Goal: Task Accomplishment & Management: Use online tool/utility

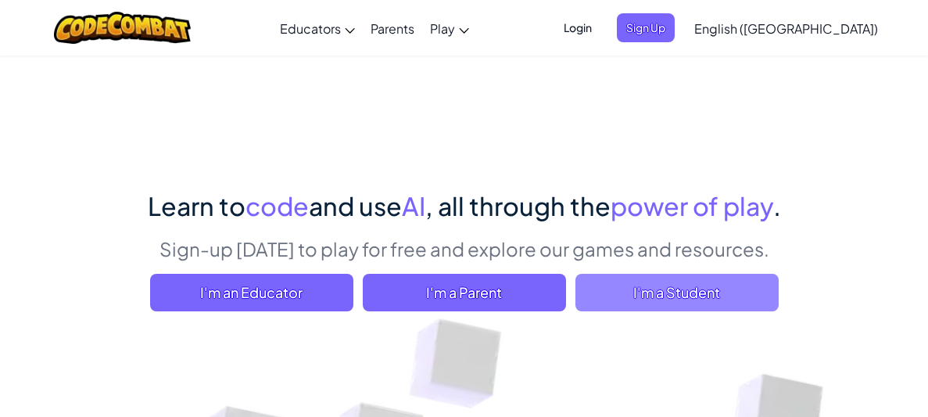
click at [646, 297] on span "I'm a Student" at bounding box center [676, 293] width 203 height 38
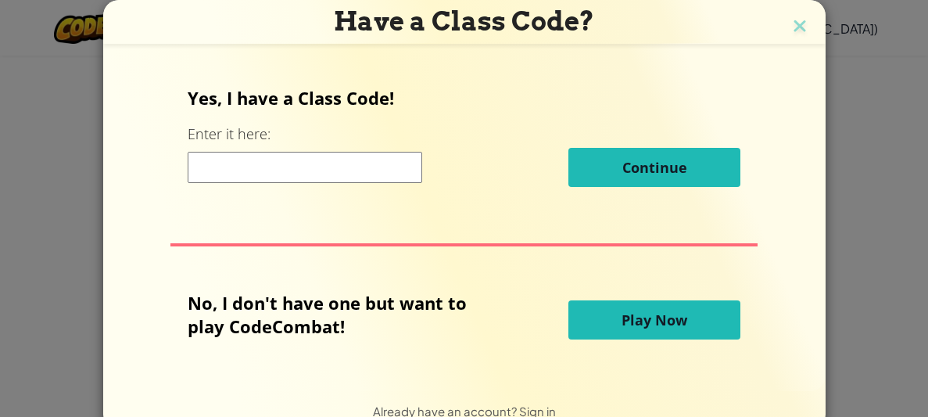
click at [630, 325] on span "Play Now" at bounding box center [654, 319] width 66 height 19
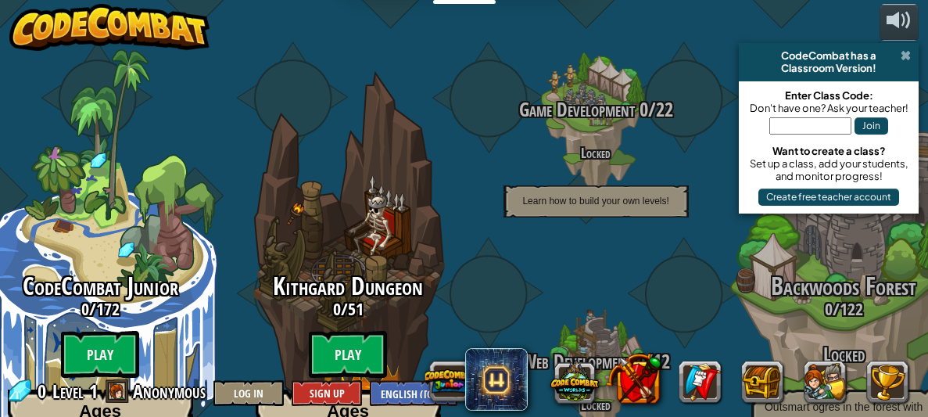
click at [906, 56] on span at bounding box center [905, 55] width 10 height 13
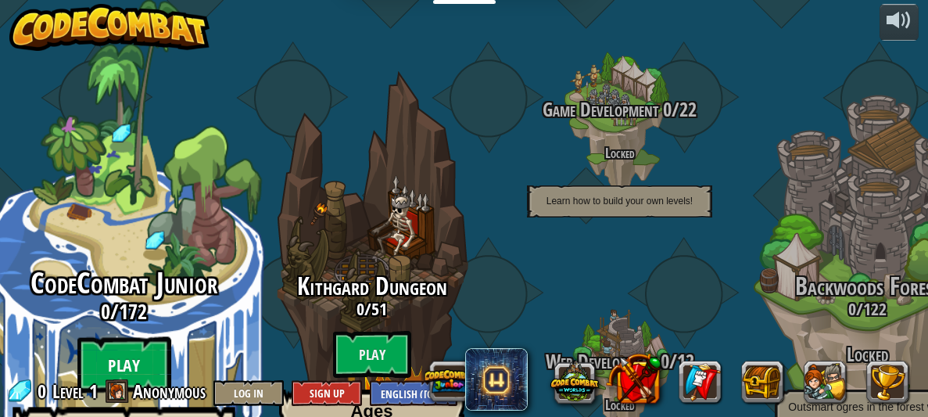
click at [117, 337] on btn "Play" at bounding box center [124, 365] width 94 height 56
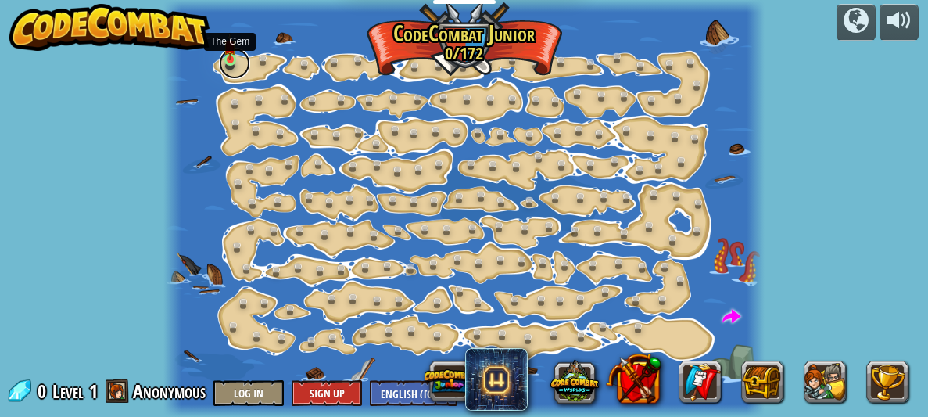
click at [229, 66] on link at bounding box center [234, 63] width 31 height 31
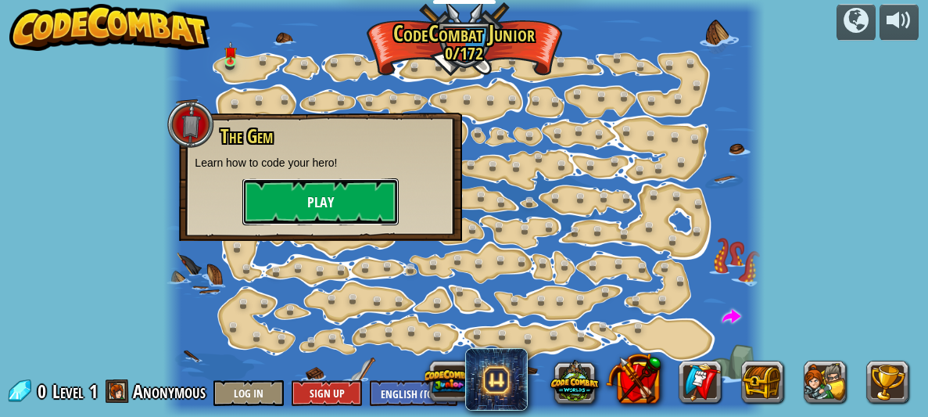
click at [342, 223] on button "Play" at bounding box center [320, 201] width 156 height 47
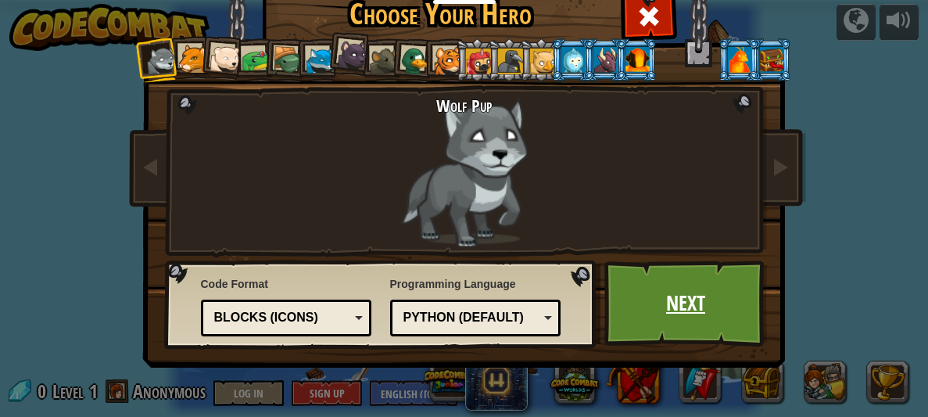
click at [754, 324] on link "Next" at bounding box center [685, 303] width 163 height 86
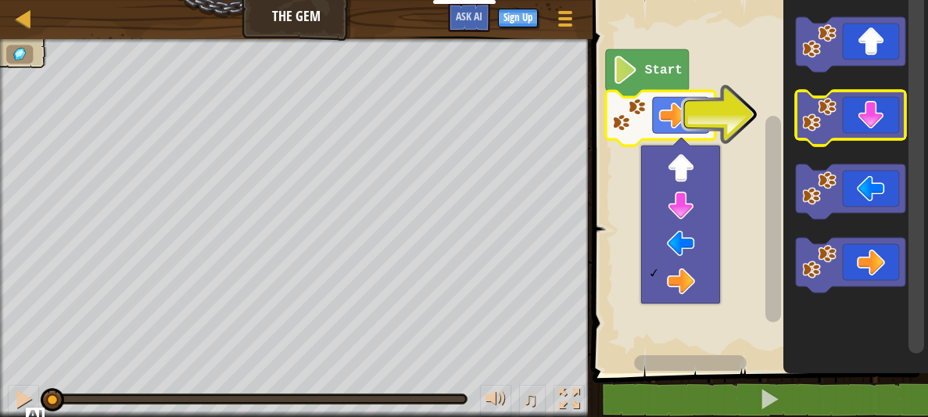
click at [842, 108] on icon "Blockly Workspace" at bounding box center [850, 118] width 109 height 55
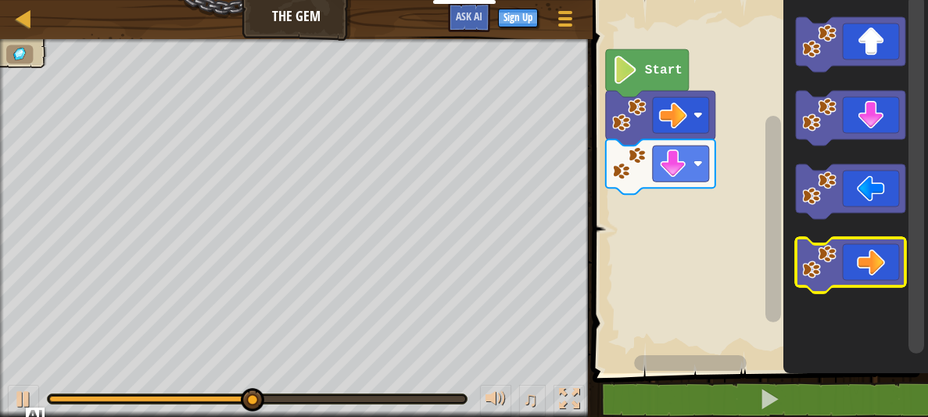
click at [859, 281] on icon "Blockly Workspace" at bounding box center [850, 265] width 109 height 55
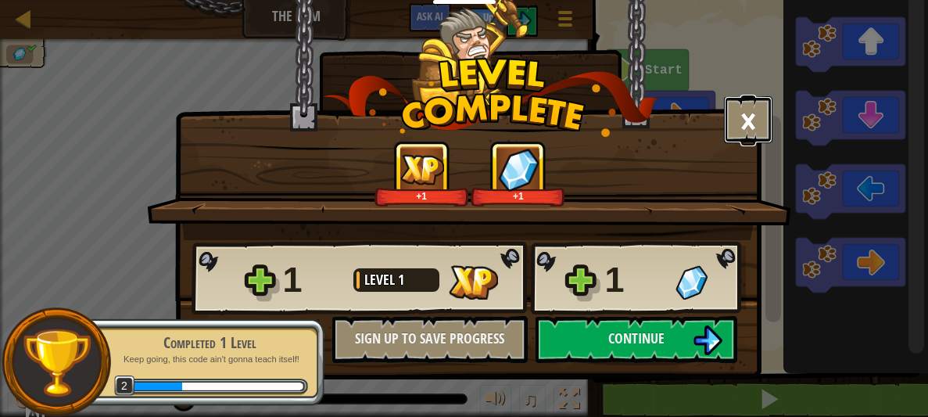
click at [756, 120] on button "×" at bounding box center [748, 119] width 48 height 47
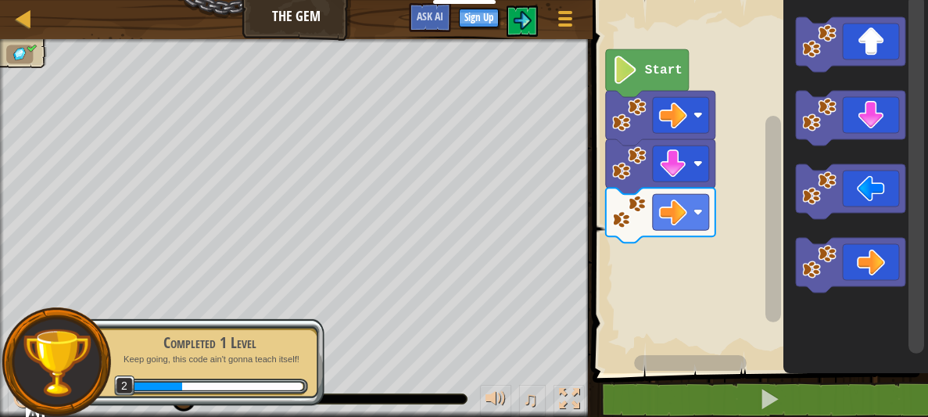
click at [756, 120] on rect "Blockly Workspace" at bounding box center [758, 182] width 340 height 381
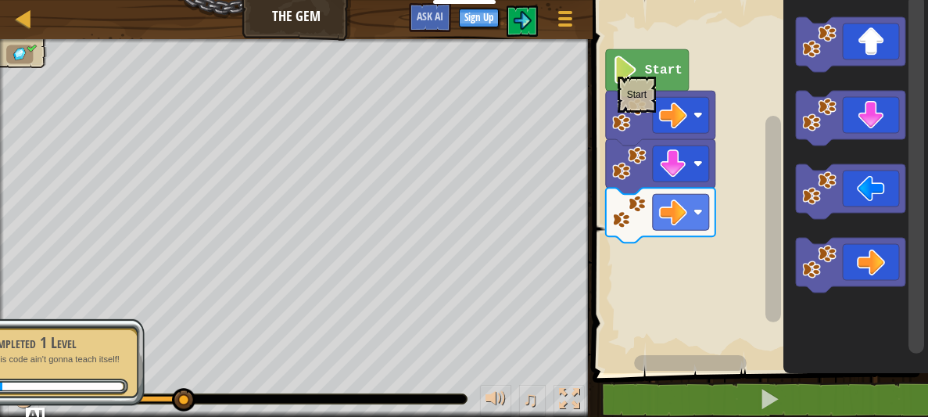
click at [617, 68] on image "Blockly Workspace" at bounding box center [625, 69] width 27 height 28
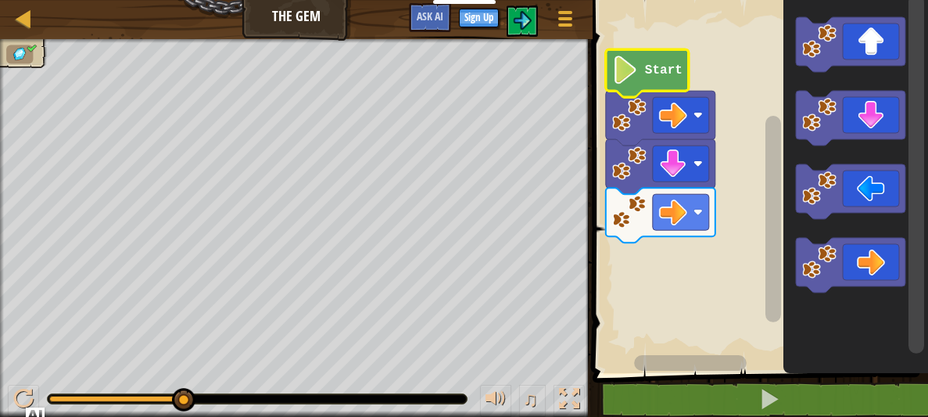
click at [616, 69] on image "Blockly Workspace" at bounding box center [625, 69] width 27 height 28
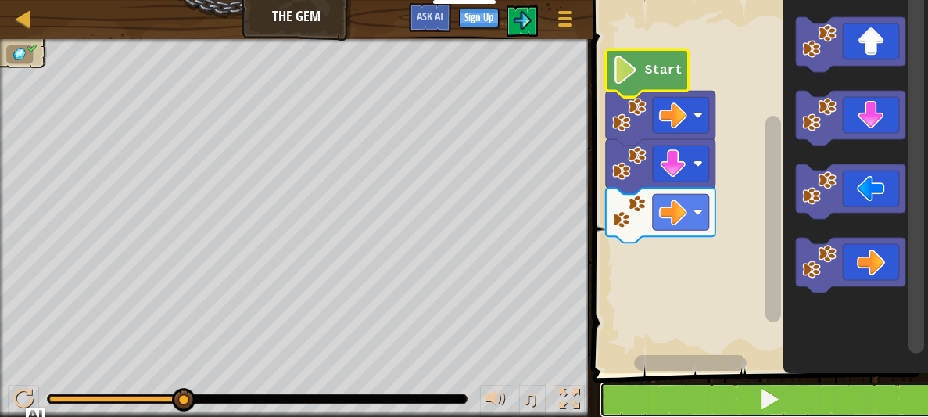
click at [748, 386] on button at bounding box center [769, 399] width 340 height 36
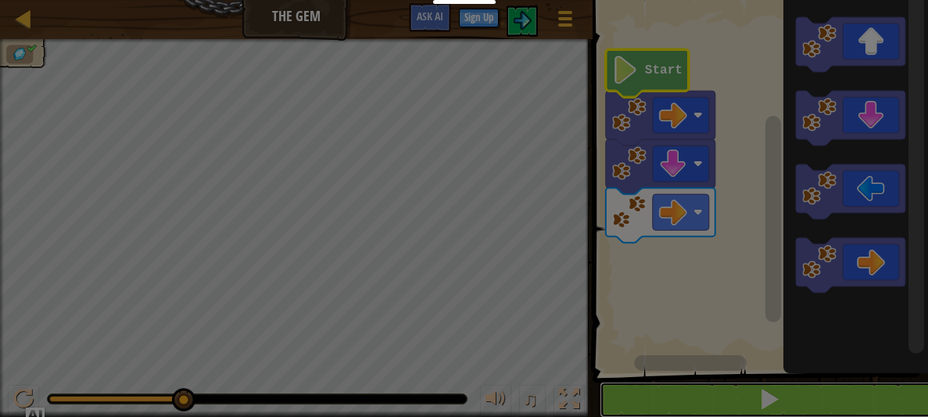
scroll to position [1, 0]
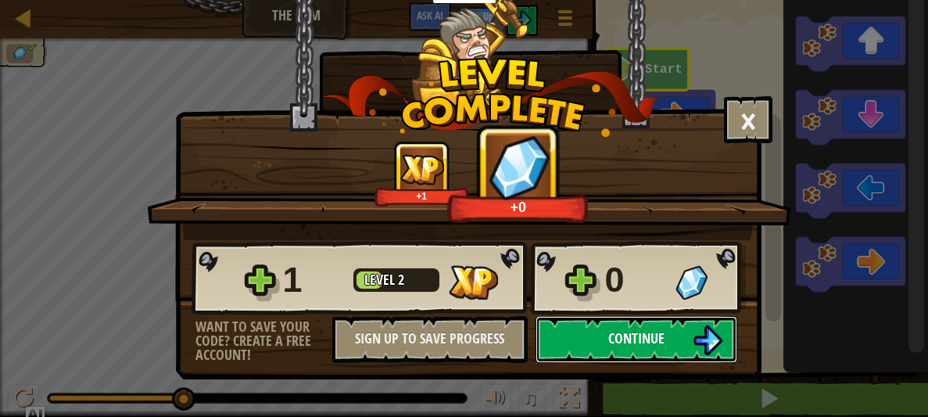
click at [693, 342] on img at bounding box center [707, 340] width 30 height 30
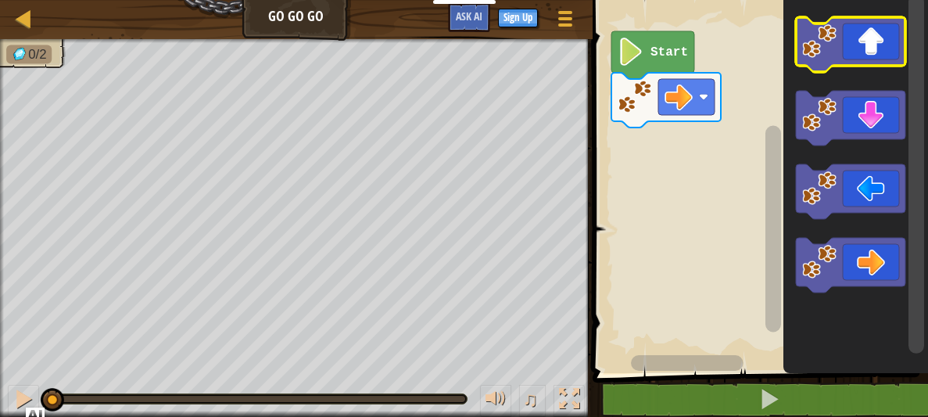
click at [877, 52] on icon "Blockly Workspace" at bounding box center [850, 44] width 109 height 55
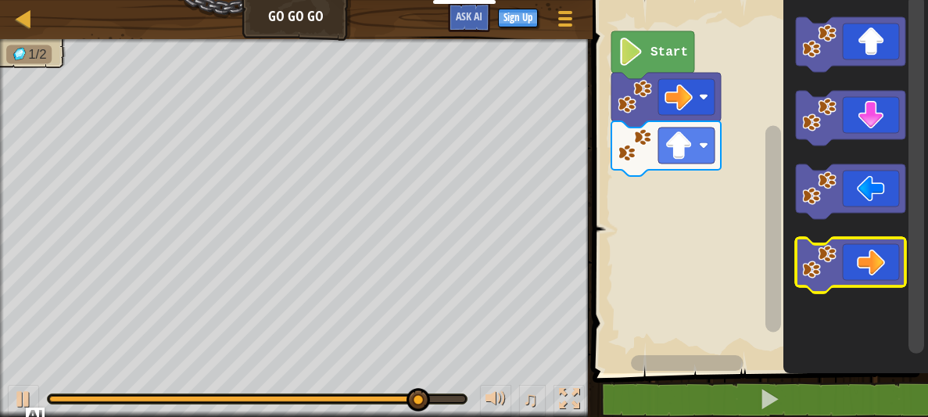
click at [876, 266] on icon "Blockly Workspace" at bounding box center [850, 265] width 109 height 55
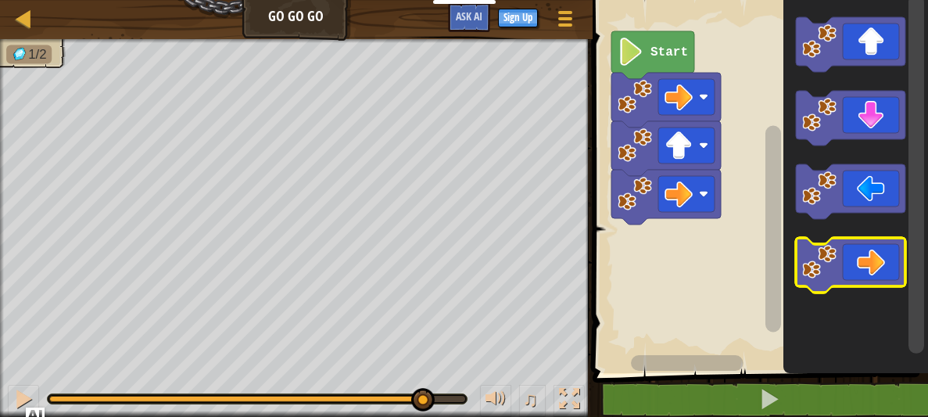
click at [876, 266] on icon "Blockly Workspace" at bounding box center [850, 265] width 109 height 55
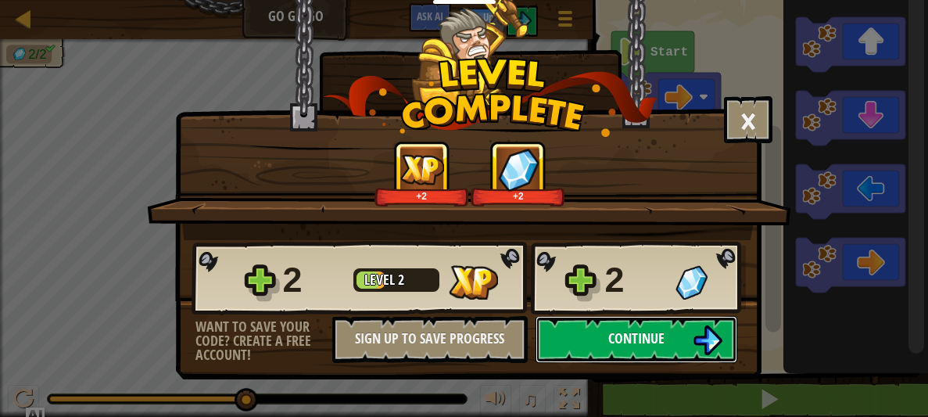
click at [617, 330] on span "Continue" at bounding box center [636, 338] width 56 height 20
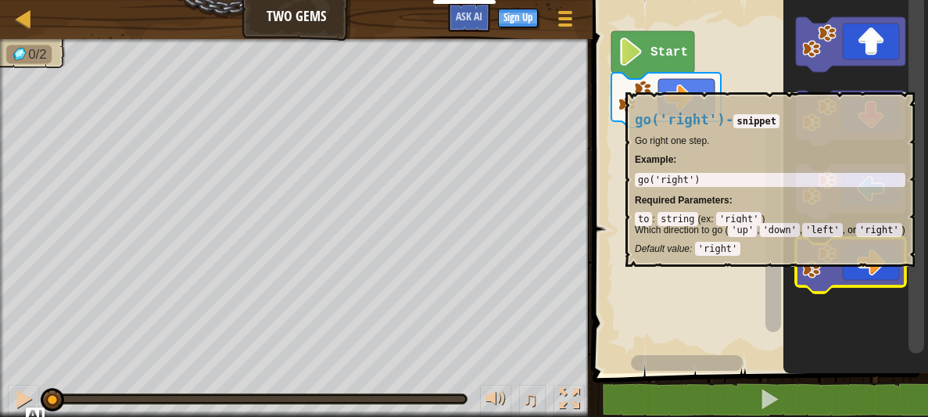
click at [867, 273] on icon "Blockly Workspace" at bounding box center [850, 265] width 109 height 55
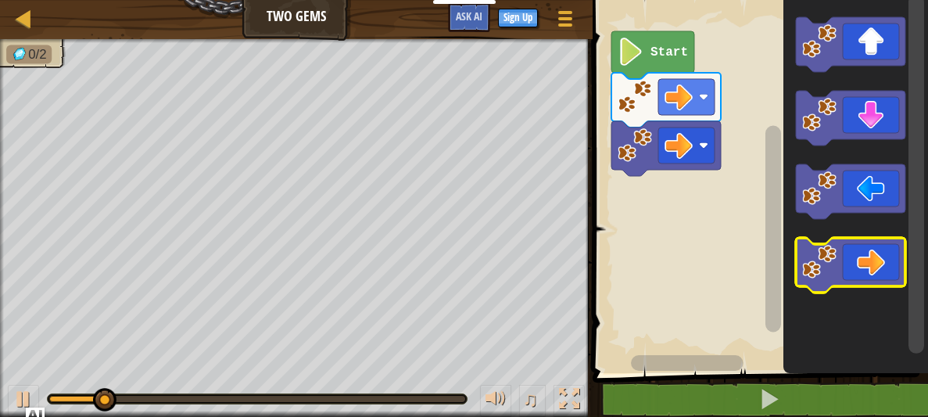
click at [867, 273] on icon "Blockly Workspace" at bounding box center [850, 265] width 109 height 55
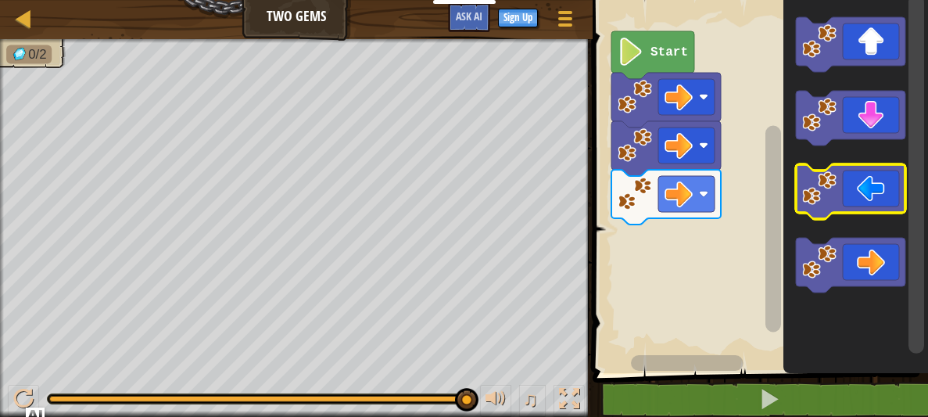
click at [863, 194] on icon "Blockly Workspace" at bounding box center [850, 191] width 109 height 55
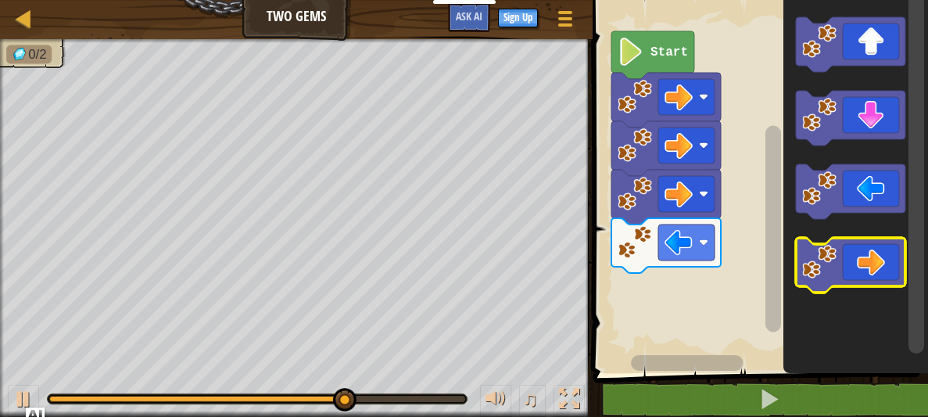
click at [873, 252] on icon "Blockly Workspace" at bounding box center [850, 265] width 109 height 55
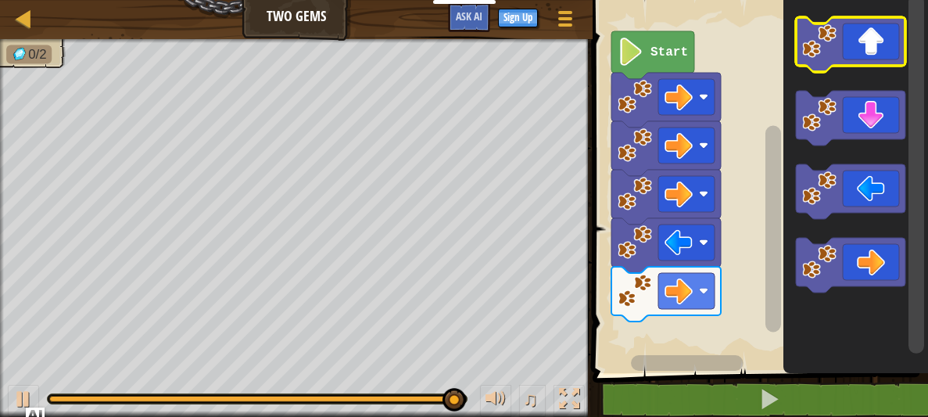
click at [867, 47] on icon "Blockly Workspace" at bounding box center [850, 44] width 109 height 55
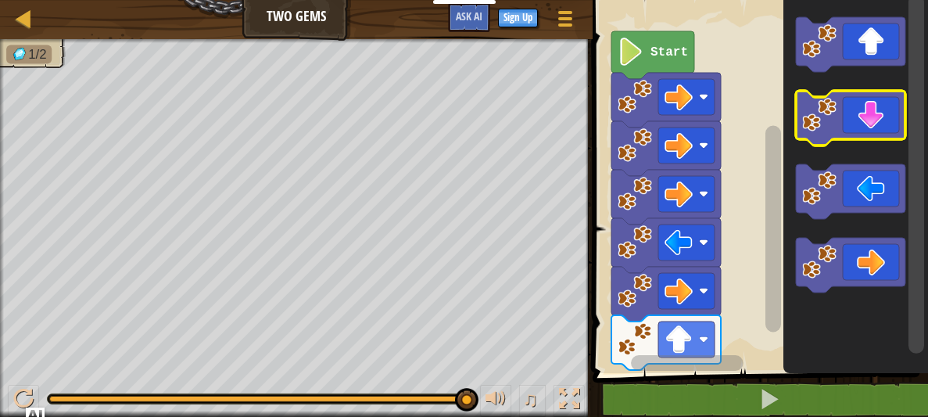
click at [872, 99] on icon "Blockly Workspace" at bounding box center [850, 118] width 109 height 55
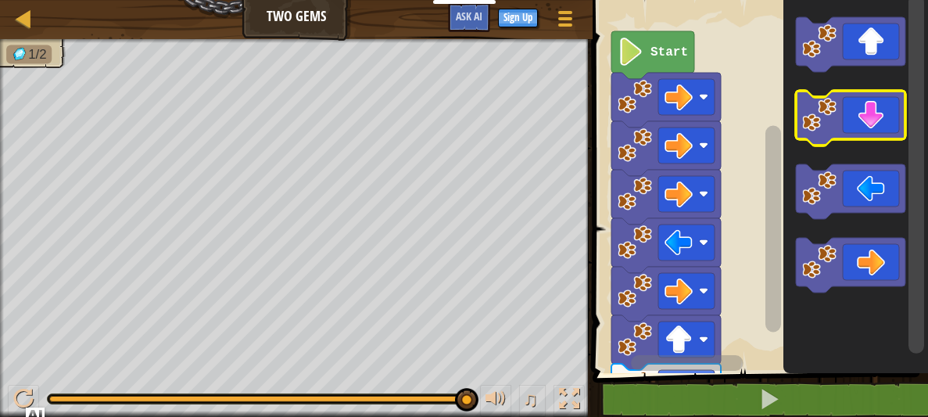
click at [824, 131] on image "Blockly Workspace" at bounding box center [819, 115] width 34 height 34
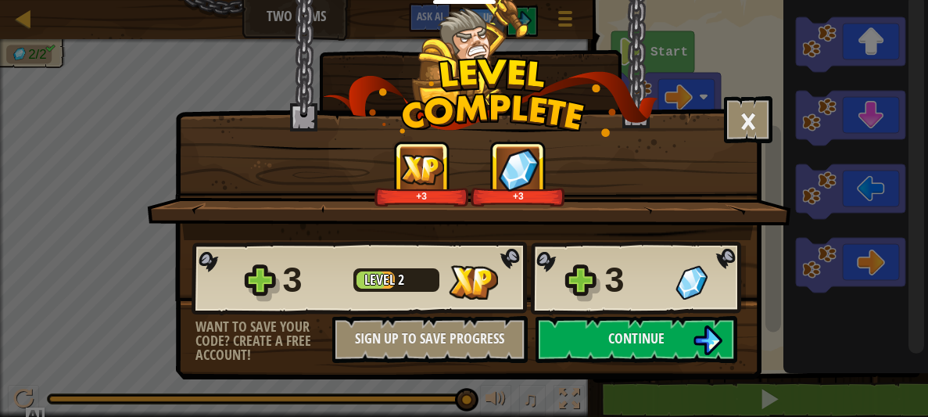
click at [822, 134] on div "× How fun was this level? +3 +3 Reticulating Splines... 3 Level 2 3 Want to sav…" at bounding box center [464, 208] width 928 height 417
click at [605, 342] on button "Continue" at bounding box center [636, 339] width 202 height 47
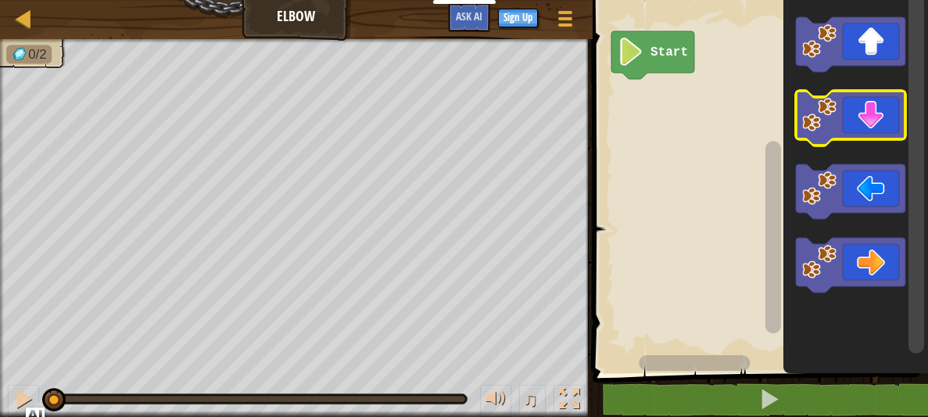
click at [846, 109] on icon "Blockly Workspace" at bounding box center [850, 118] width 109 height 55
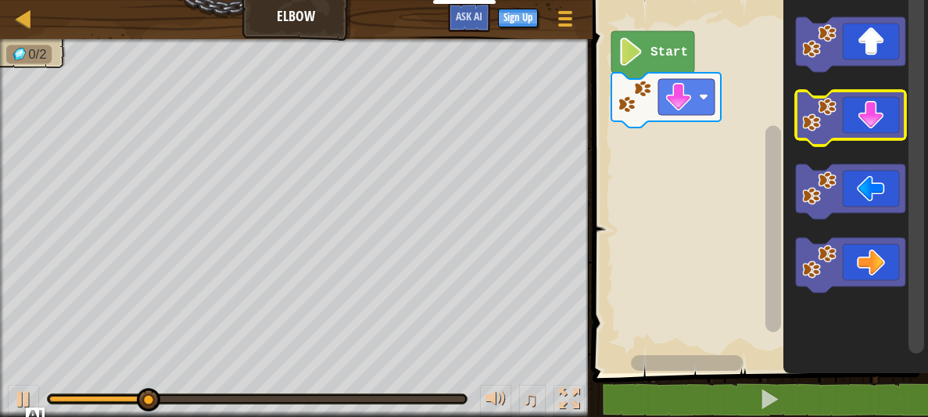
click at [846, 109] on icon "Blockly Workspace" at bounding box center [850, 118] width 109 height 55
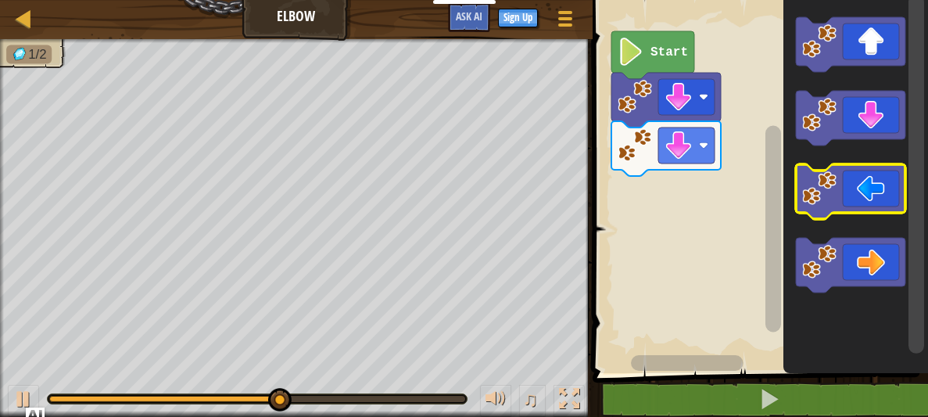
click at [823, 210] on icon "Blockly Workspace" at bounding box center [850, 191] width 109 height 55
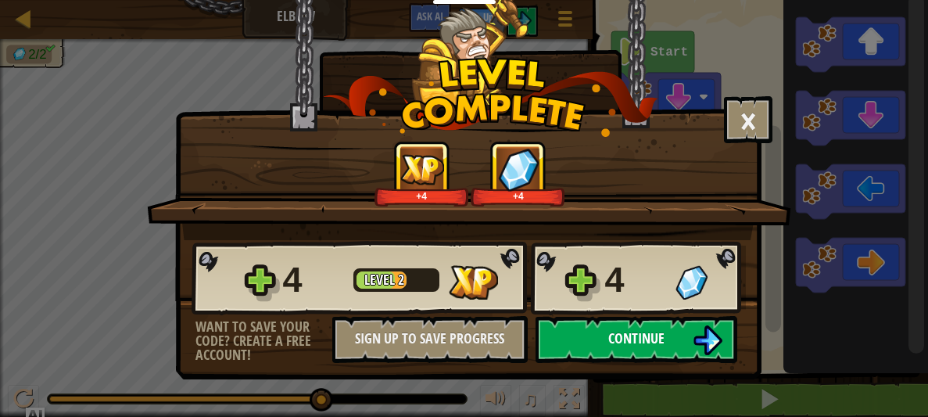
click at [717, 340] on img at bounding box center [707, 340] width 30 height 30
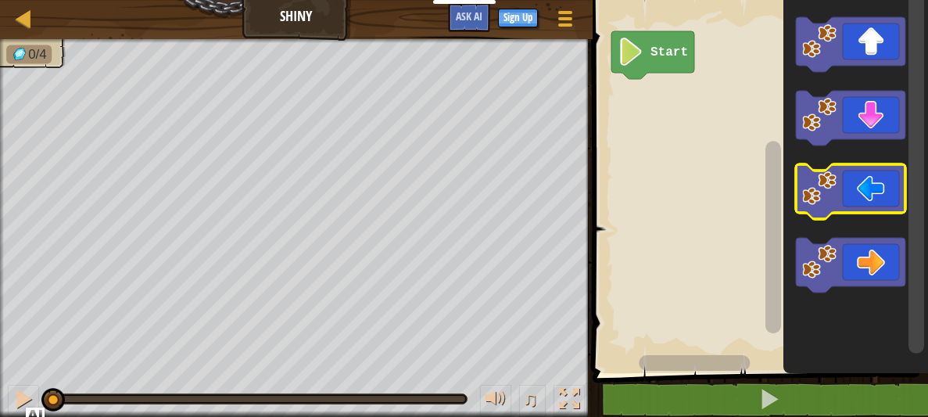
click at [858, 197] on icon "Blockly Workspace" at bounding box center [850, 191] width 109 height 55
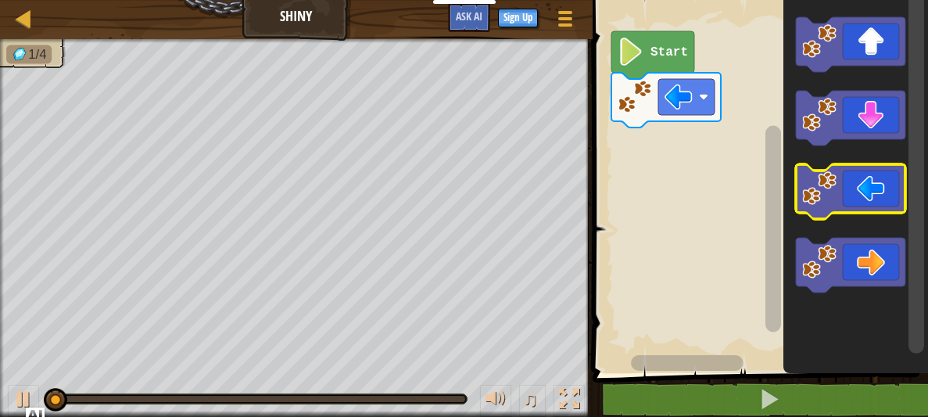
click at [860, 197] on icon "Blockly Workspace" at bounding box center [850, 191] width 109 height 55
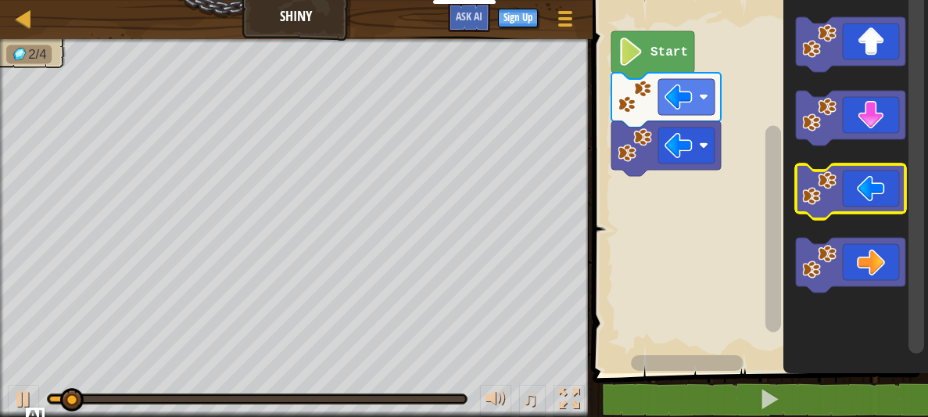
click at [860, 197] on icon "Blockly Workspace" at bounding box center [850, 191] width 109 height 55
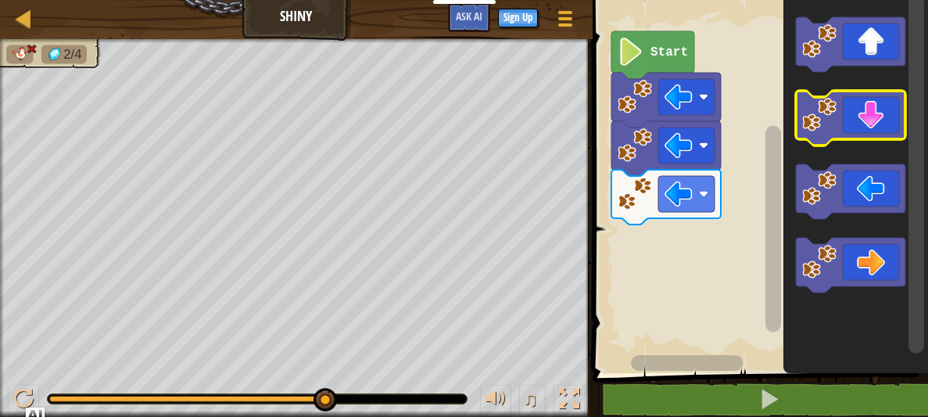
click at [871, 102] on icon "Blockly Workspace" at bounding box center [850, 118] width 109 height 55
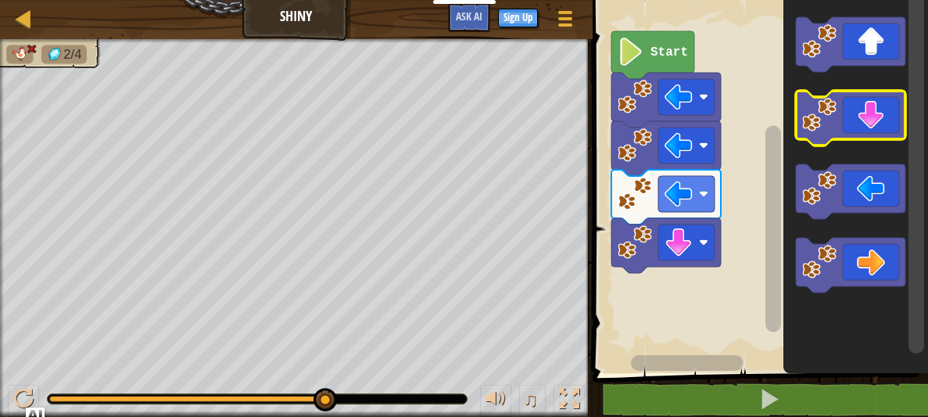
click at [873, 102] on icon "Blockly Workspace" at bounding box center [850, 118] width 109 height 55
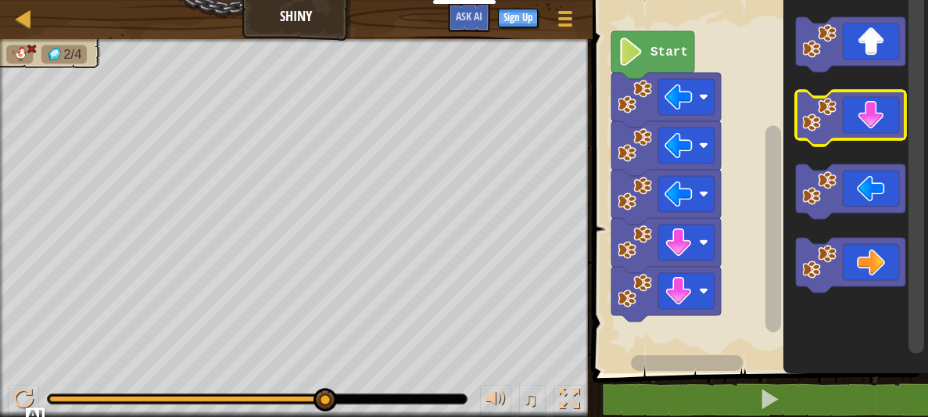
click at [873, 102] on icon "Blockly Workspace" at bounding box center [850, 118] width 109 height 55
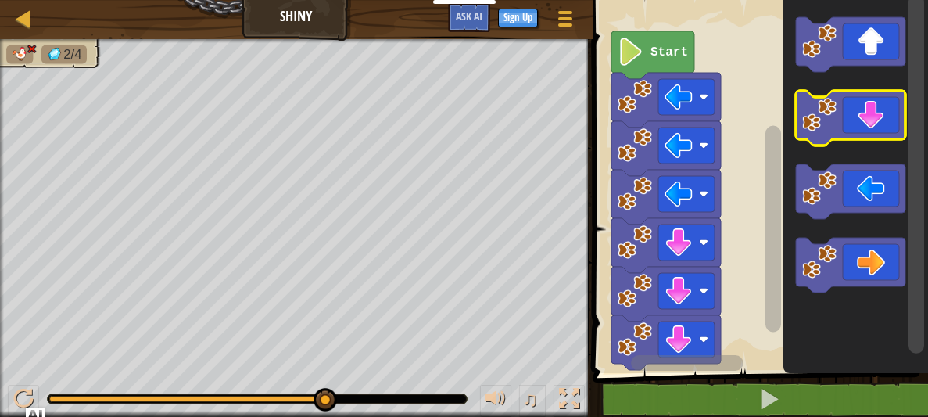
click at [873, 102] on icon "Blockly Workspace" at bounding box center [850, 118] width 109 height 55
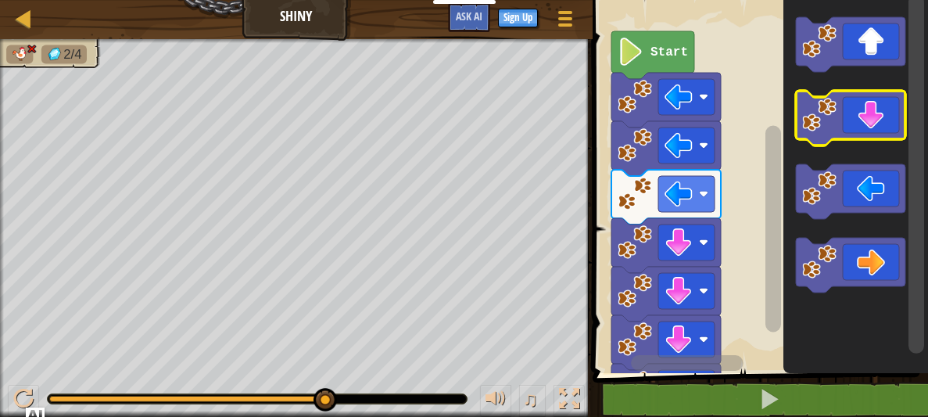
click at [873, 102] on icon "Blockly Workspace" at bounding box center [850, 118] width 109 height 55
click at [683, 58] on text "Start" at bounding box center [669, 52] width 38 height 14
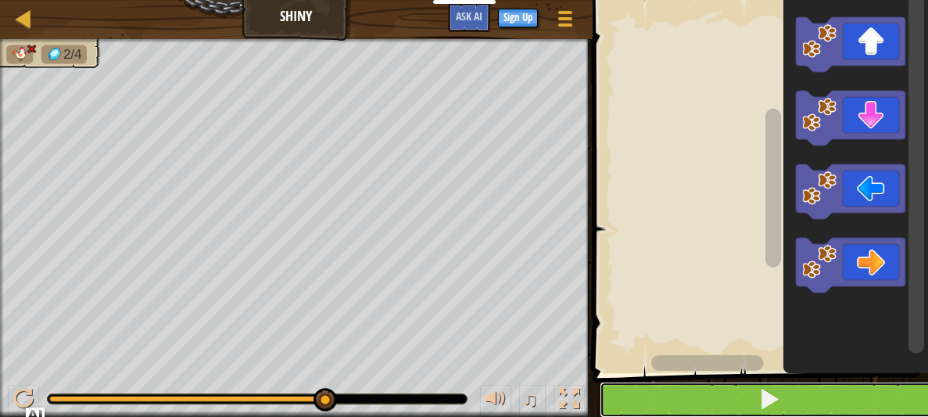
click at [747, 403] on button at bounding box center [769, 399] width 340 height 36
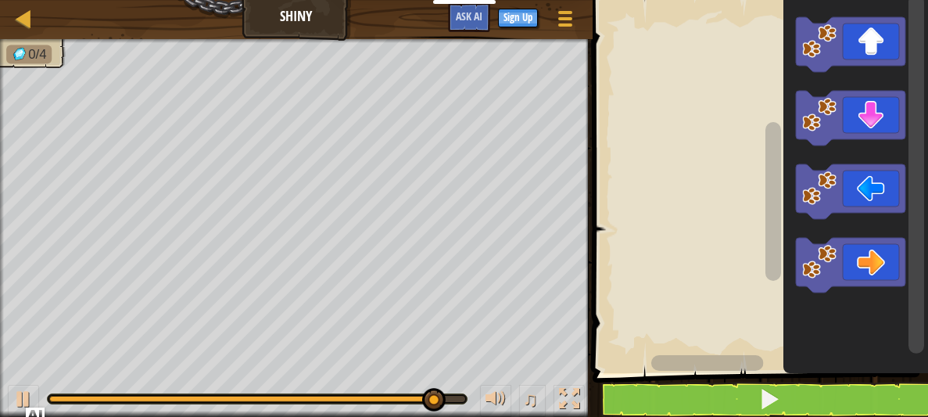
click at [638, 81] on rect "Blockly Workspace" at bounding box center [758, 182] width 340 height 381
click at [770, 120] on rect "Blockly Workspace" at bounding box center [773, 150] width 16 height 159
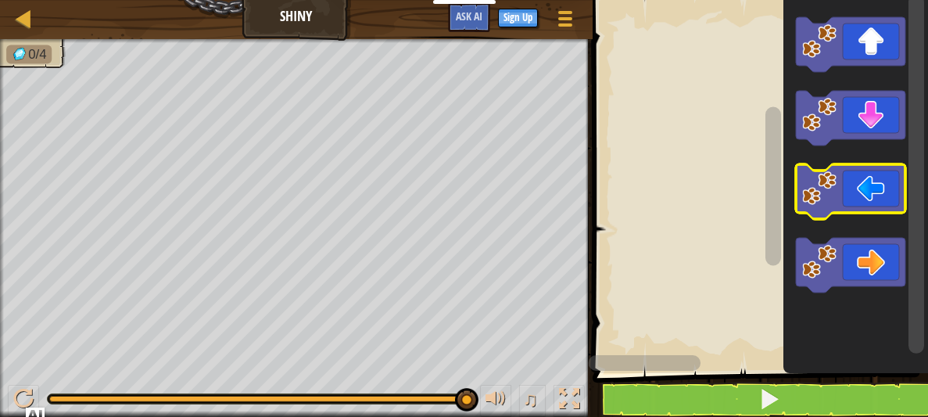
click at [860, 175] on icon "Blockly Workspace" at bounding box center [850, 191] width 109 height 55
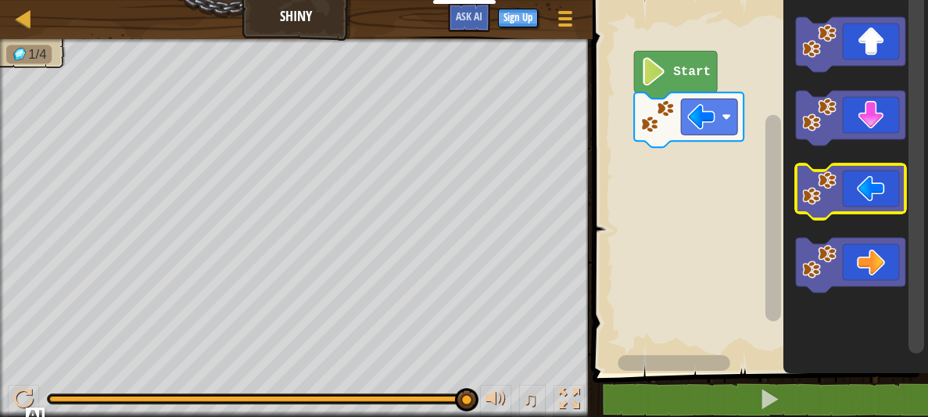
click at [881, 166] on icon "Blockly Workspace" at bounding box center [850, 191] width 109 height 55
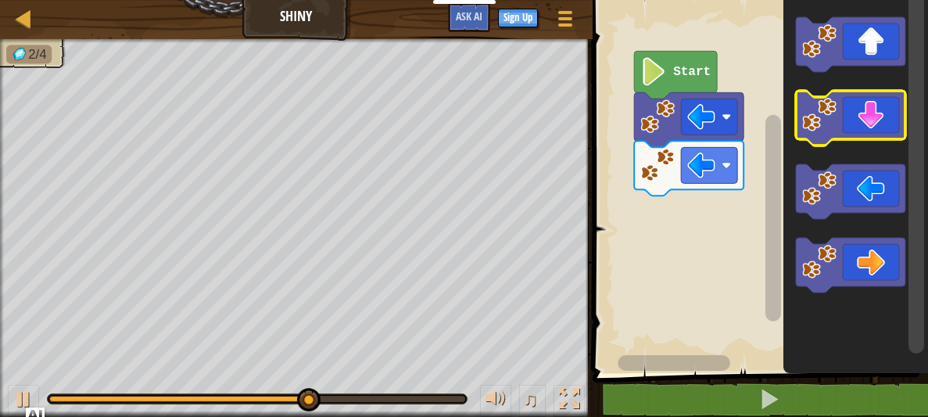
click at [853, 133] on icon "Blockly Workspace" at bounding box center [850, 118] width 109 height 55
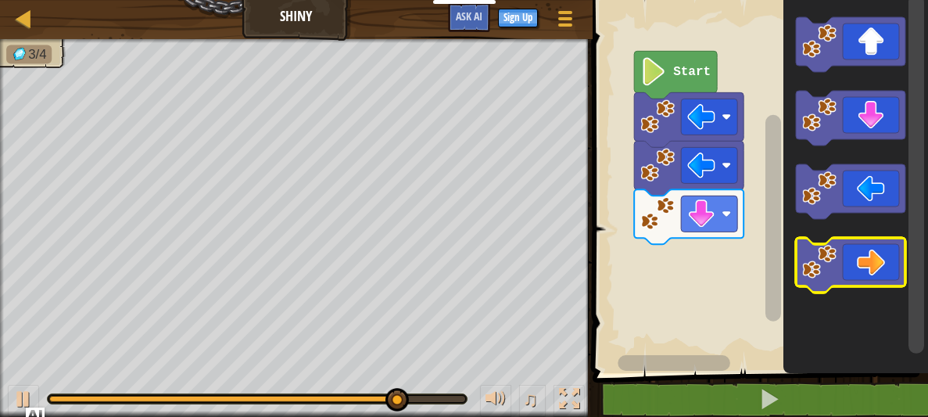
click at [841, 263] on icon "Blockly Workspace" at bounding box center [850, 265] width 109 height 55
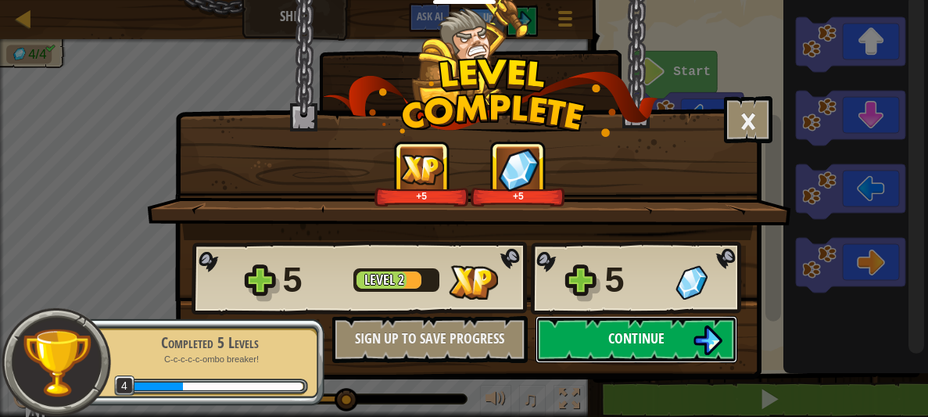
click at [615, 342] on span "Continue" at bounding box center [636, 338] width 56 height 20
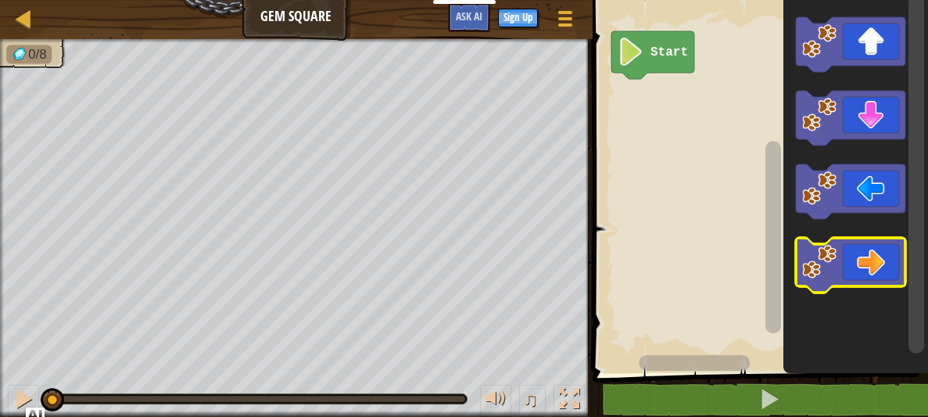
click at [884, 251] on icon "Blockly Workspace" at bounding box center [850, 265] width 109 height 55
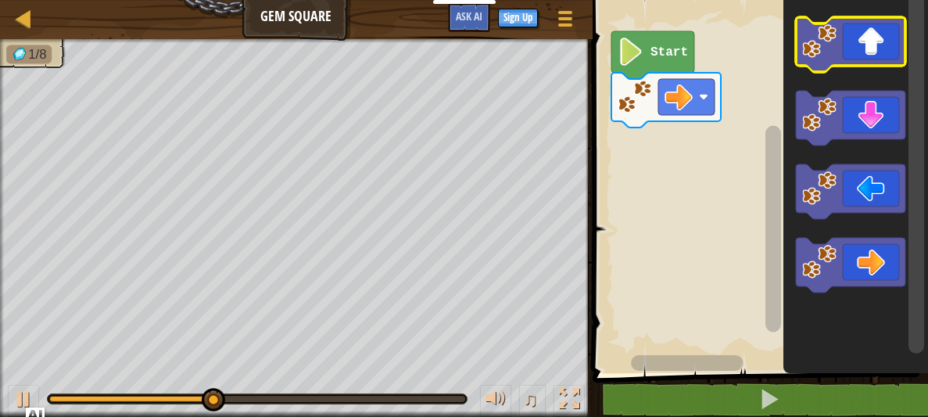
click at [878, 27] on icon "Blockly Workspace" at bounding box center [850, 44] width 109 height 55
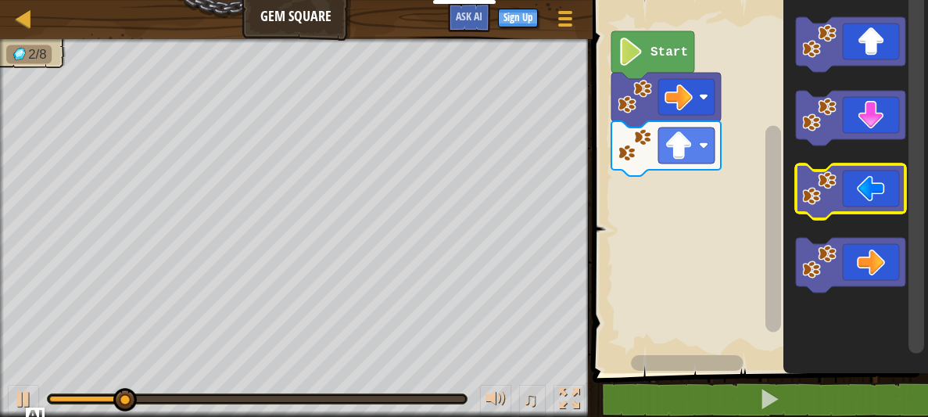
click at [864, 202] on icon "Blockly Workspace" at bounding box center [850, 191] width 109 height 55
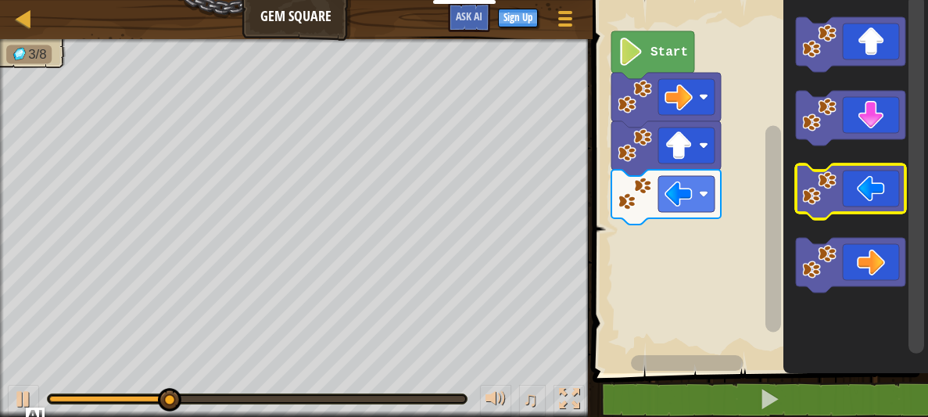
click at [864, 202] on icon "Blockly Workspace" at bounding box center [850, 191] width 109 height 55
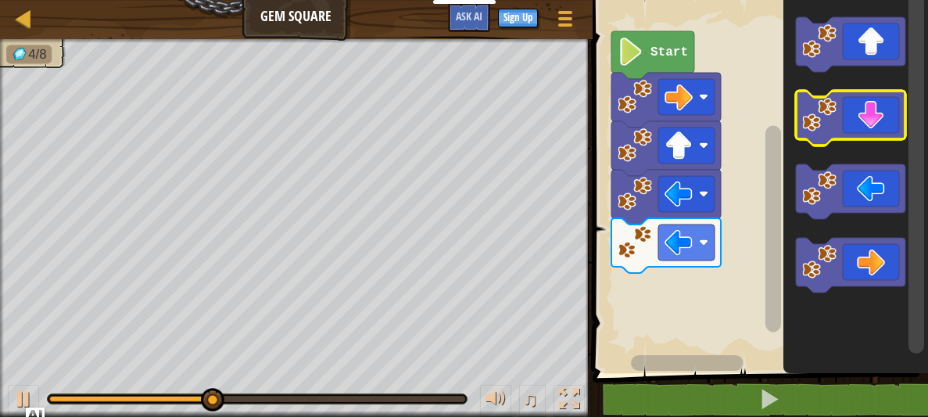
click at [856, 121] on icon "Blockly Workspace" at bounding box center [850, 118] width 109 height 55
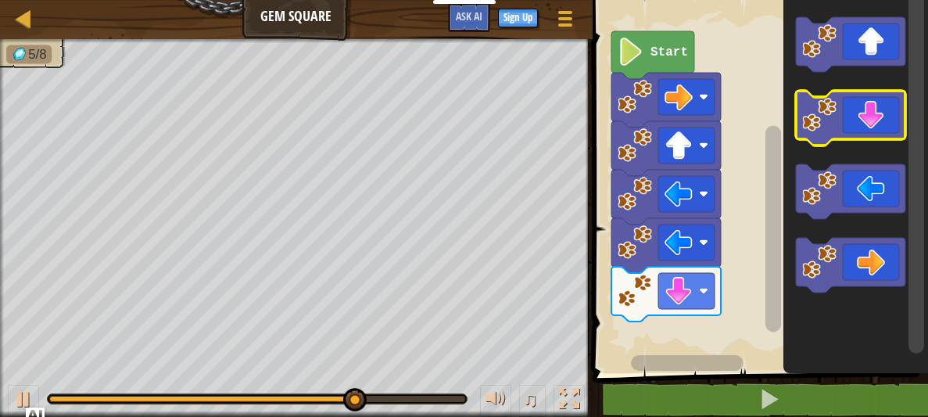
click at [856, 121] on icon "Blockly Workspace" at bounding box center [850, 118] width 109 height 55
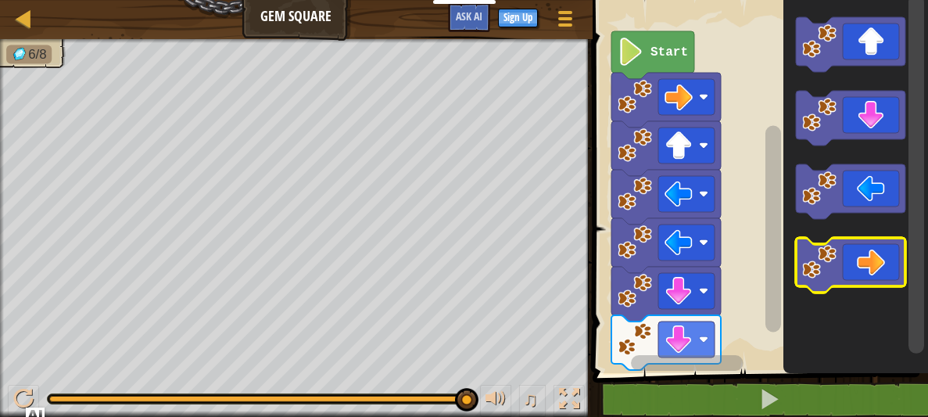
click at [853, 256] on icon "Blockly Workspace" at bounding box center [850, 265] width 109 height 55
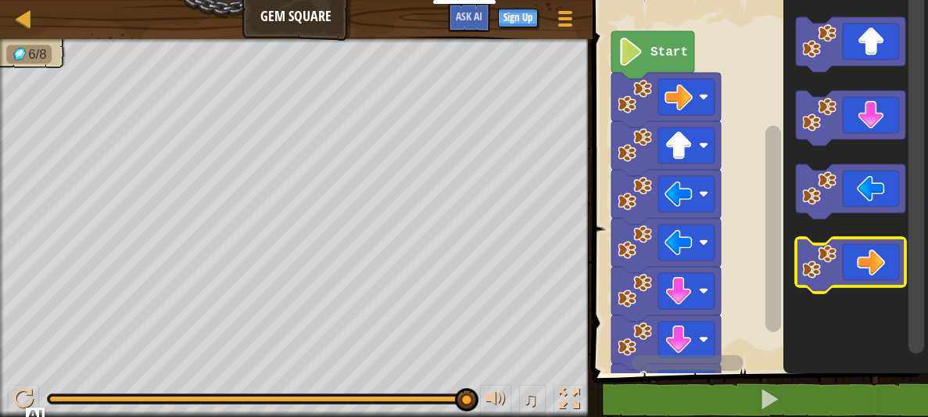
click at [853, 256] on icon "Blockly Workspace" at bounding box center [850, 265] width 109 height 55
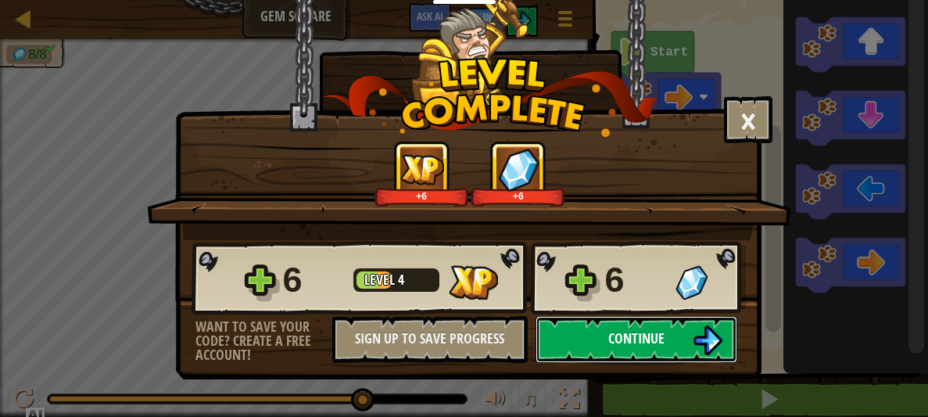
click at [612, 332] on span "Continue" at bounding box center [636, 338] width 56 height 20
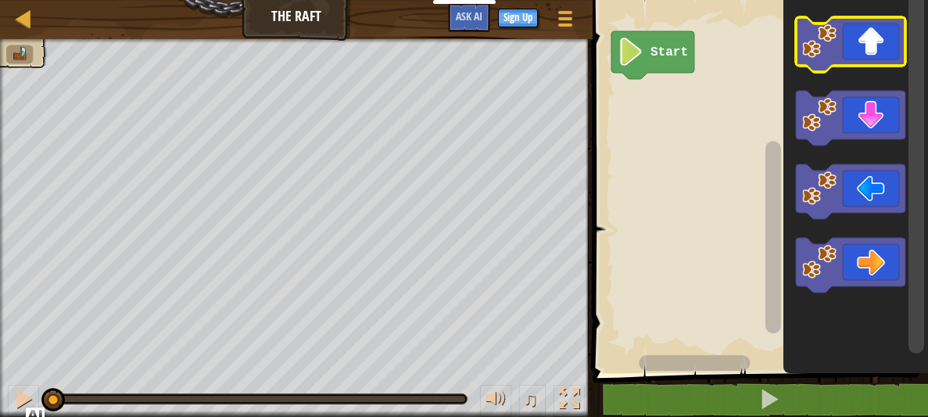
click at [854, 49] on icon "Blockly Workspace" at bounding box center [850, 44] width 109 height 55
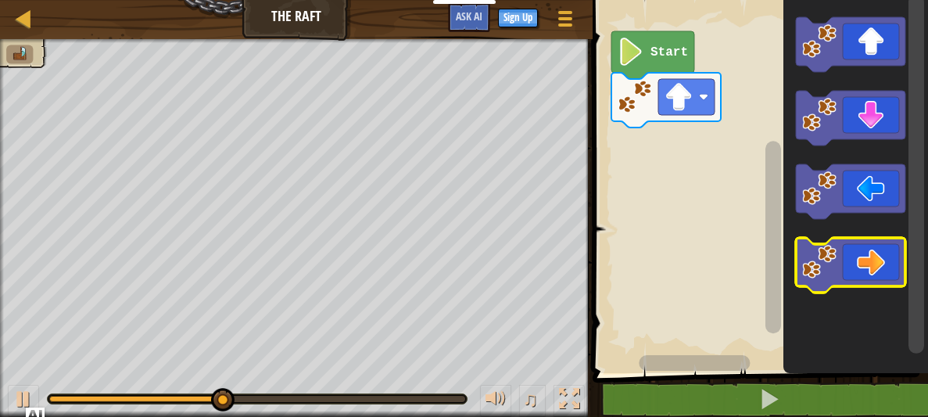
click at [851, 264] on icon "Blockly Workspace" at bounding box center [850, 265] width 109 height 55
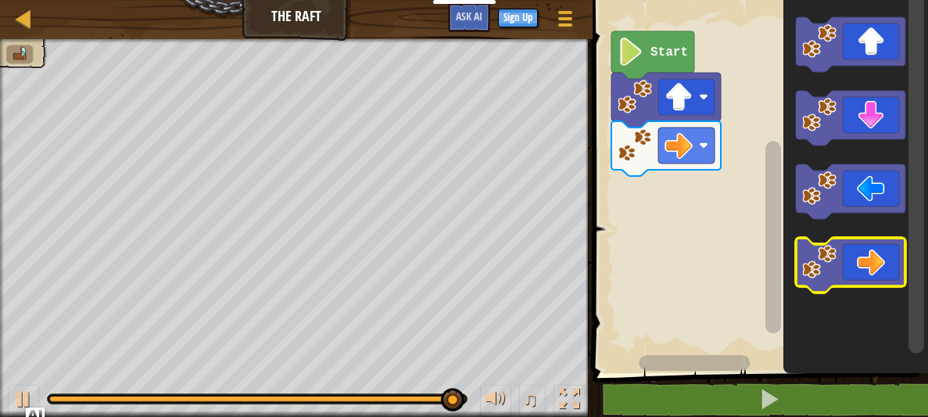
click at [871, 252] on icon "Blockly Workspace" at bounding box center [850, 265] width 109 height 55
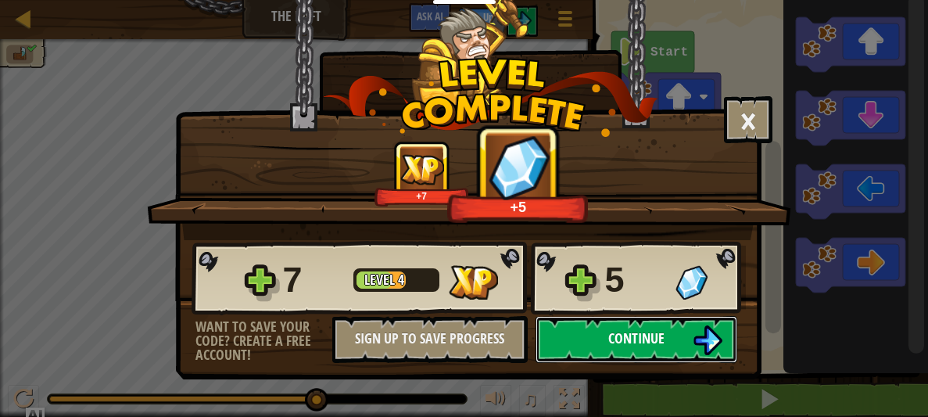
click at [665, 330] on button "Continue" at bounding box center [636, 339] width 202 height 47
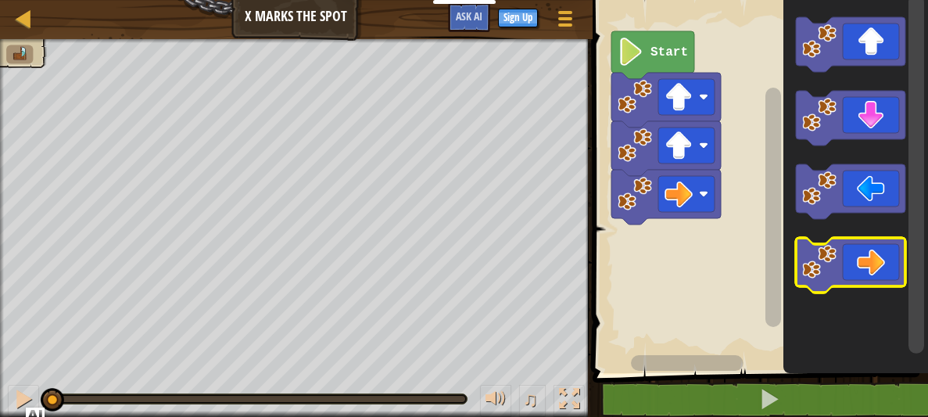
click at [856, 285] on icon "Blockly Workspace" at bounding box center [850, 265] width 109 height 55
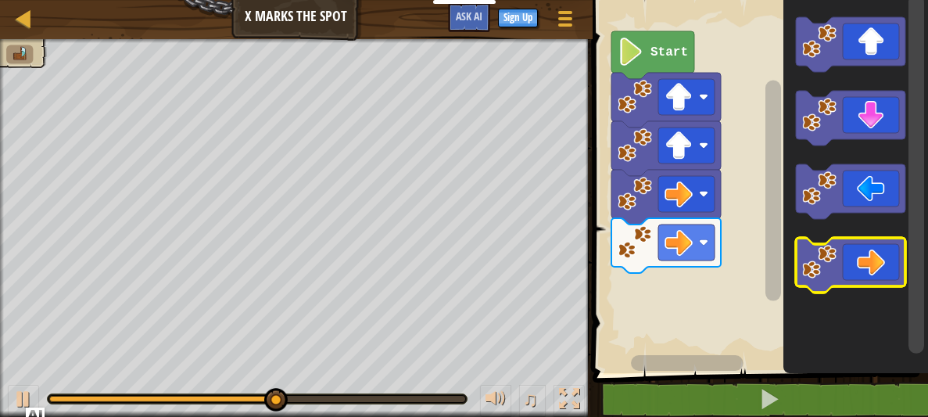
click at [857, 256] on icon "Blockly Workspace" at bounding box center [850, 265] width 109 height 55
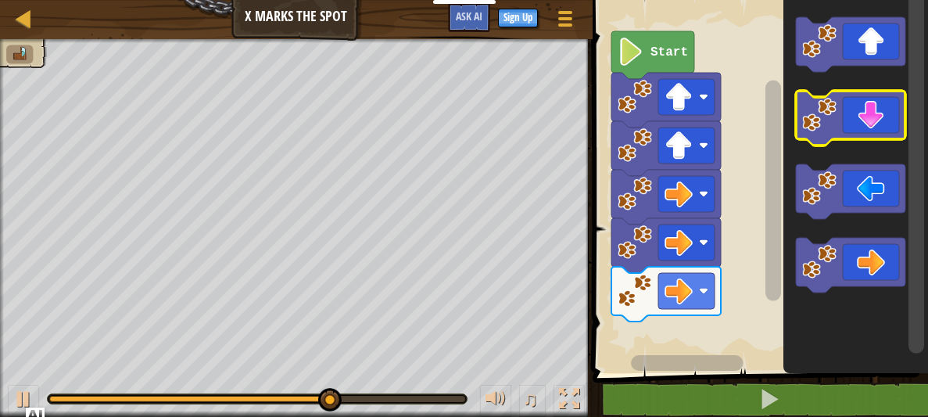
click at [882, 126] on icon "Blockly Workspace" at bounding box center [850, 118] width 109 height 55
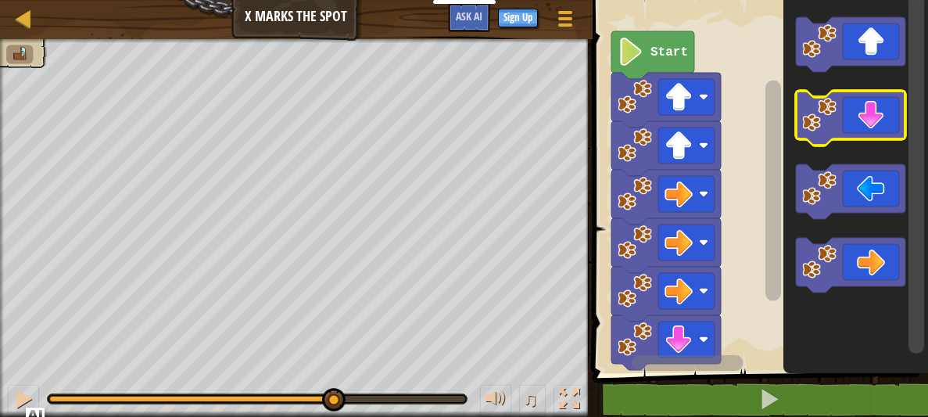
click at [882, 126] on icon "Blockly Workspace" at bounding box center [850, 118] width 109 height 55
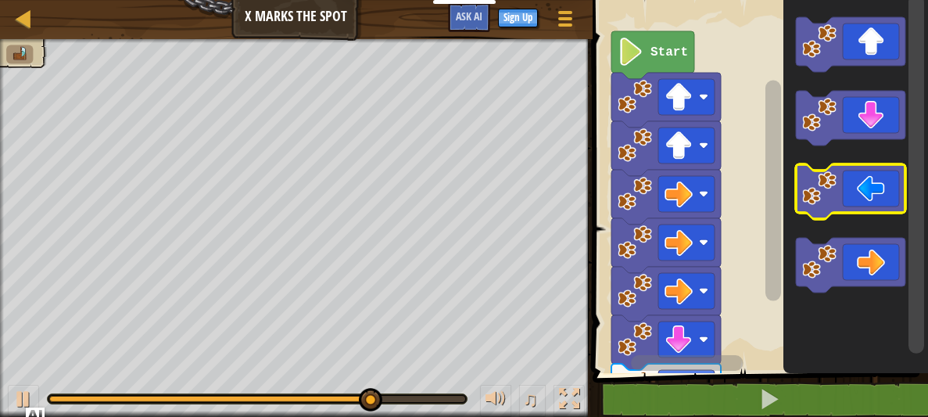
click at [832, 209] on icon "Blockly Workspace" at bounding box center [850, 191] width 109 height 55
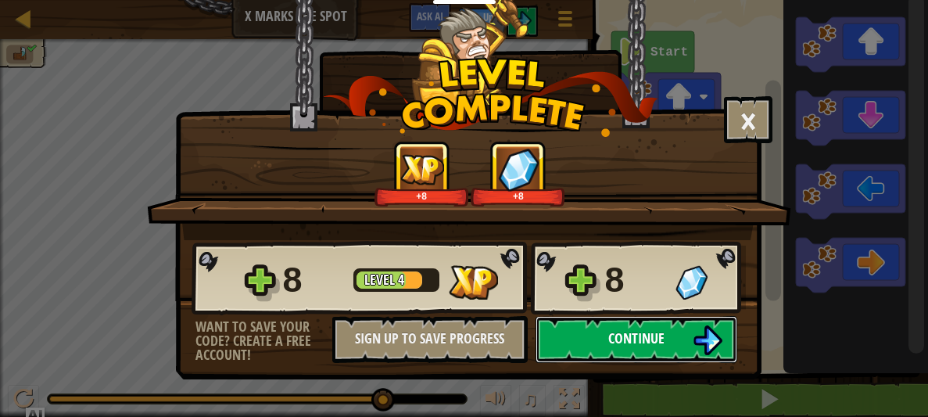
click at [649, 341] on span "Continue" at bounding box center [636, 338] width 56 height 20
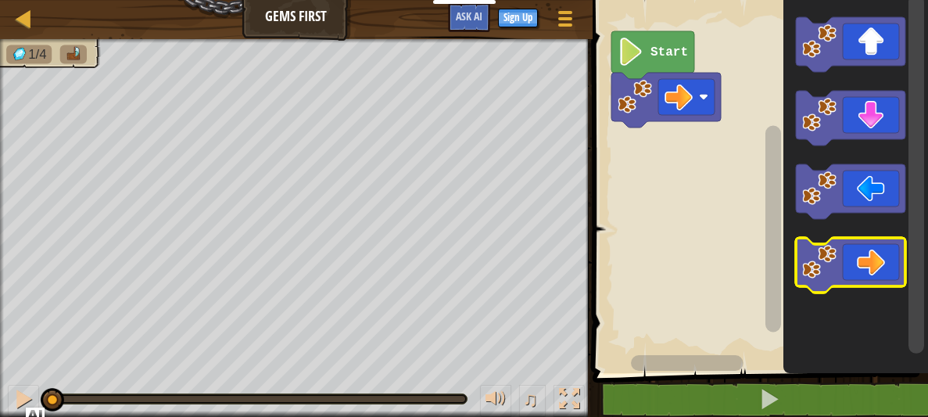
click at [867, 277] on icon "Blockly Workspace" at bounding box center [850, 265] width 109 height 55
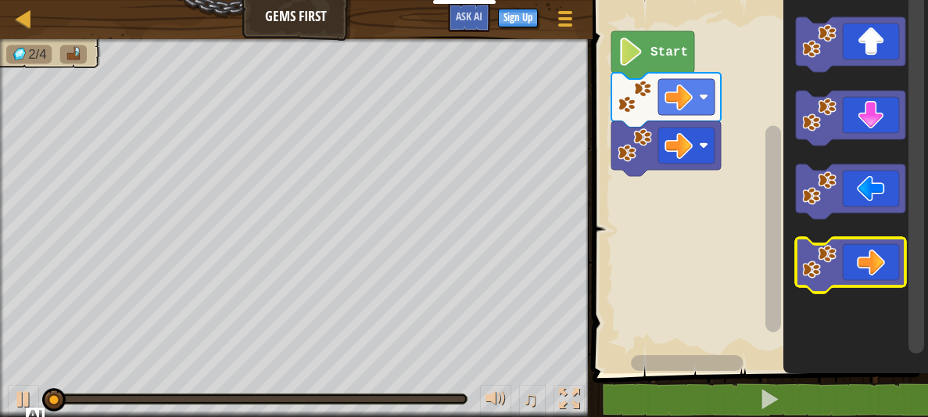
click at [867, 277] on icon "Blockly Workspace" at bounding box center [850, 265] width 109 height 55
